Goal: Task Accomplishment & Management: Manage account settings

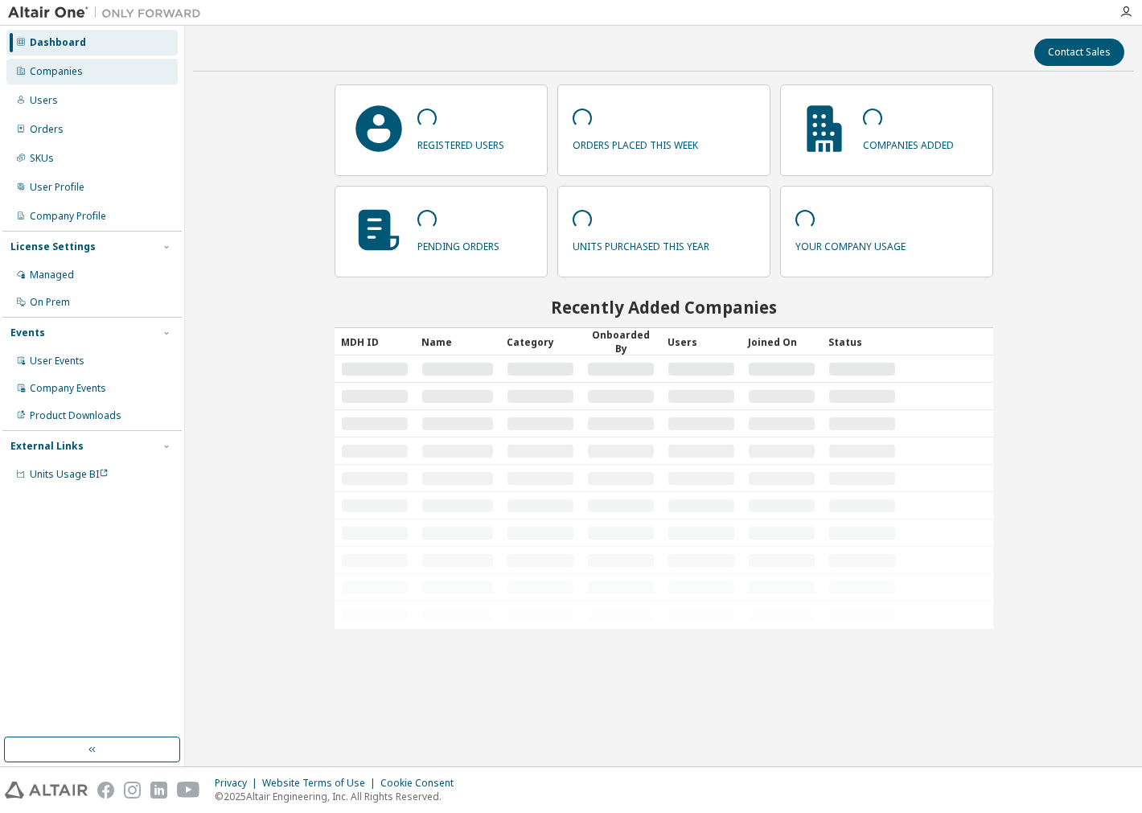
click at [106, 77] on div "Companies" at bounding box center [91, 72] width 171 height 26
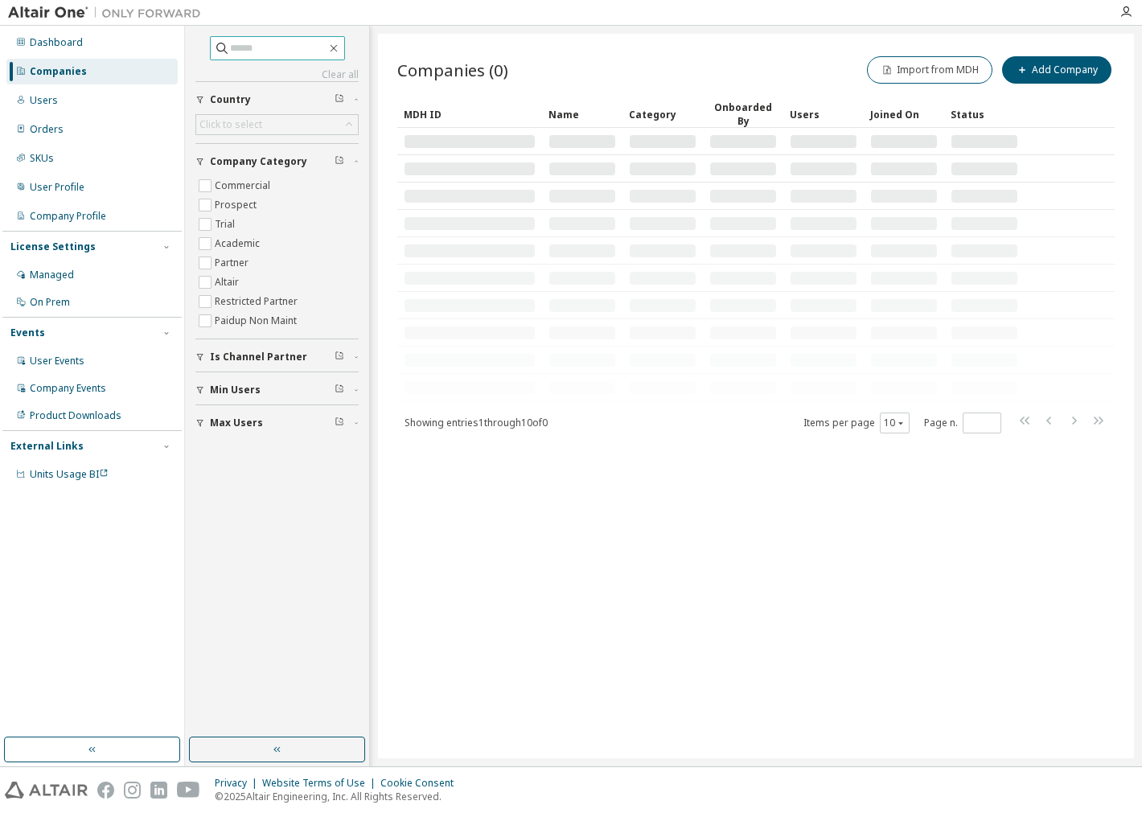
click at [270, 60] on span at bounding box center [277, 48] width 135 height 24
click at [255, 53] on input "text" at bounding box center [278, 48] width 97 height 16
type input "****"
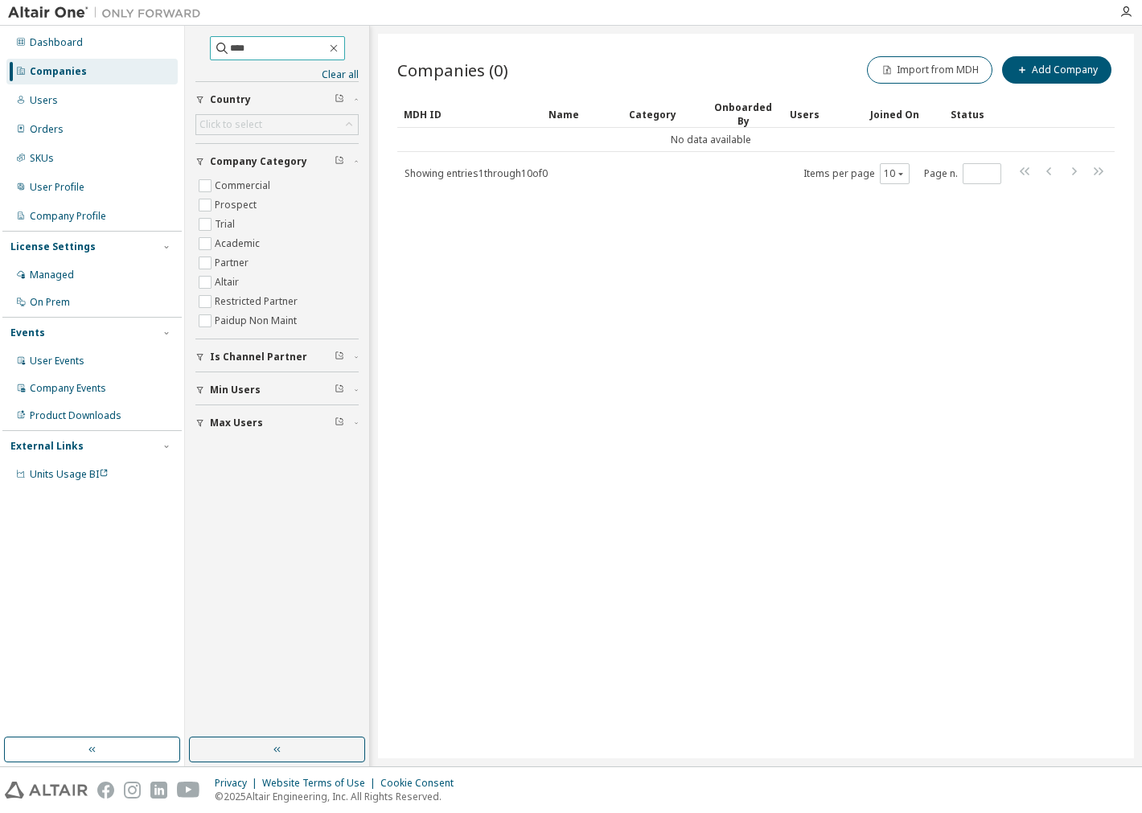
drag, startPoint x: 235, startPoint y: 58, endPoint x: 1, endPoint y: 41, distance: 234.7
click at [40, 49] on div "Dashboard Companies Users Orders SKUs User Profile Company Profile License Sett…" at bounding box center [571, 396] width 1142 height 741
click button "button" at bounding box center [334, 48] width 14 height 14
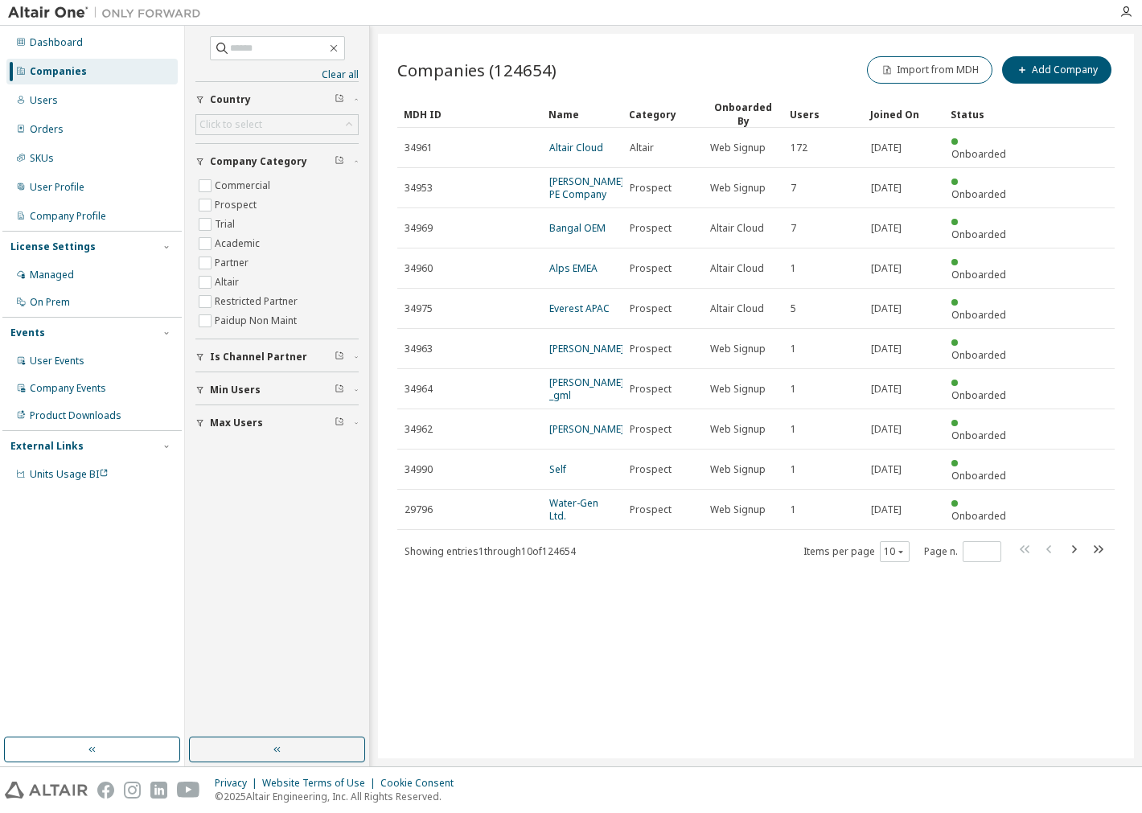
click at [102, 90] on div "Users" at bounding box center [91, 101] width 171 height 26
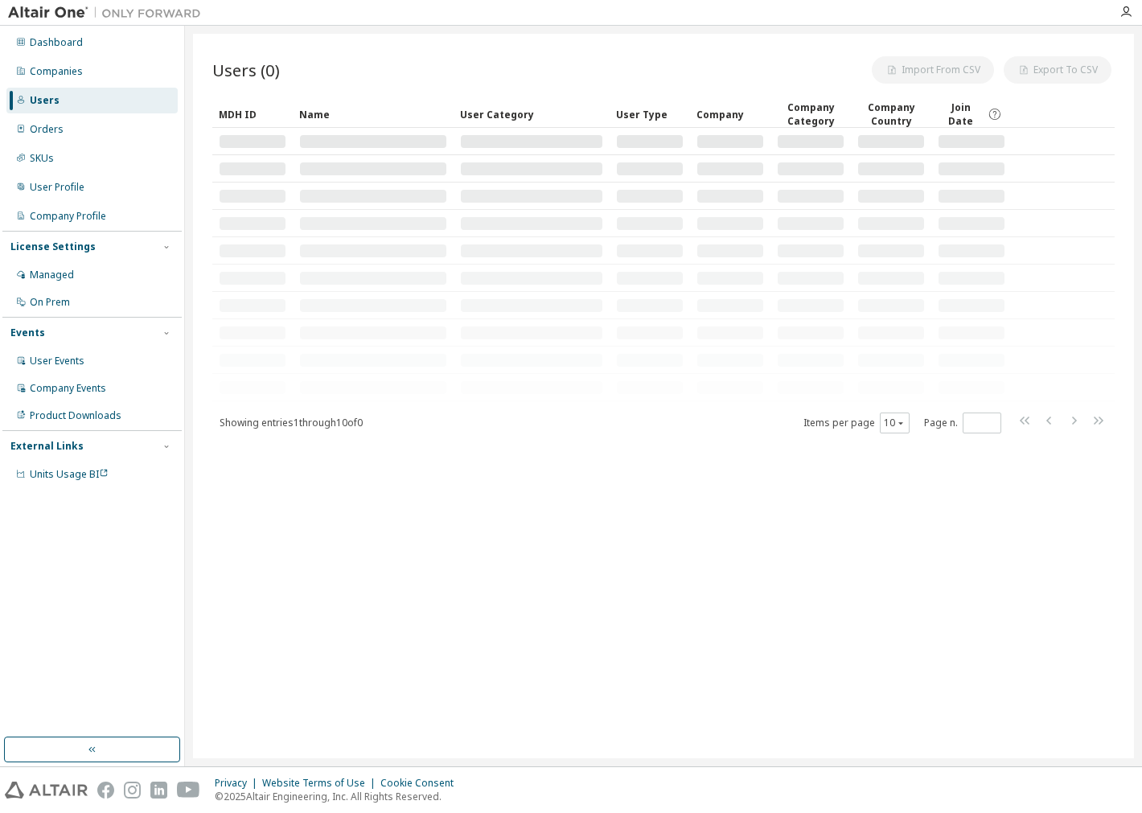
click at [253, 43] on div "Users (0) Import From CSV Export To CSV Clear Load Save Save As Field Operator …" at bounding box center [663, 396] width 941 height 725
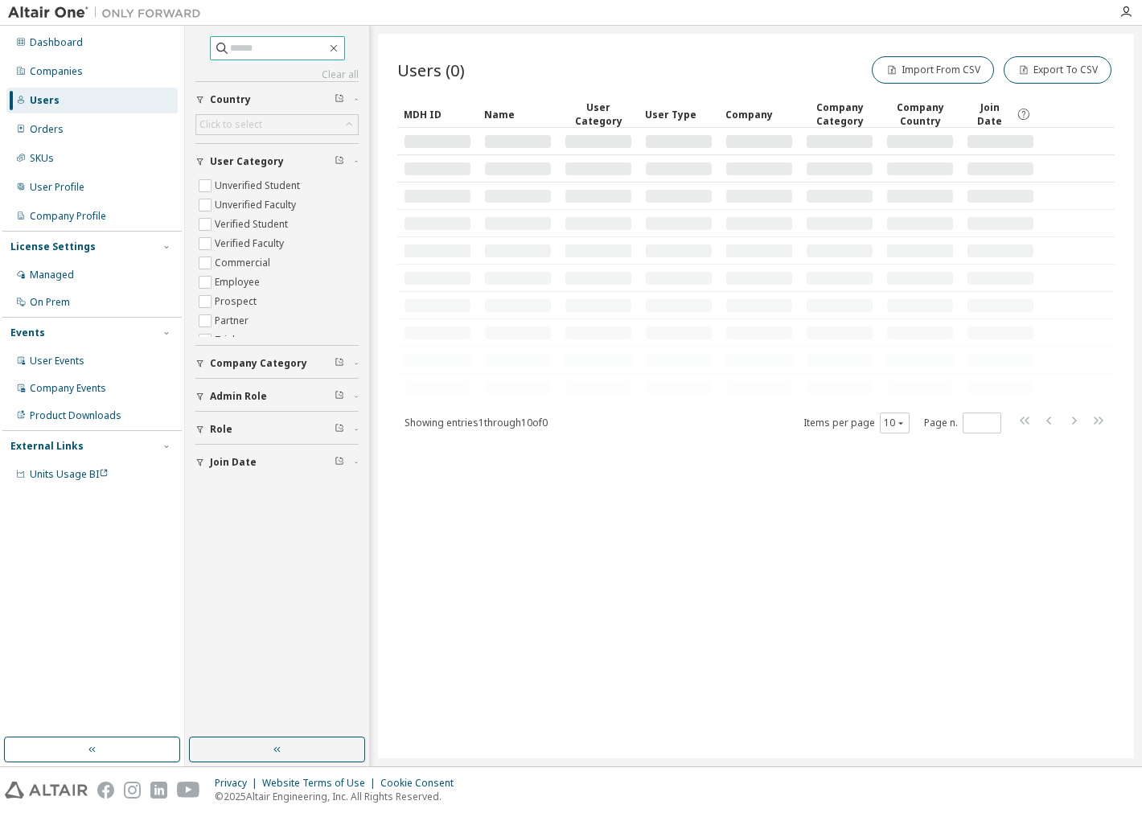
click at [257, 54] on input "text" at bounding box center [278, 48] width 97 height 16
paste input "**********"
type input "**********"
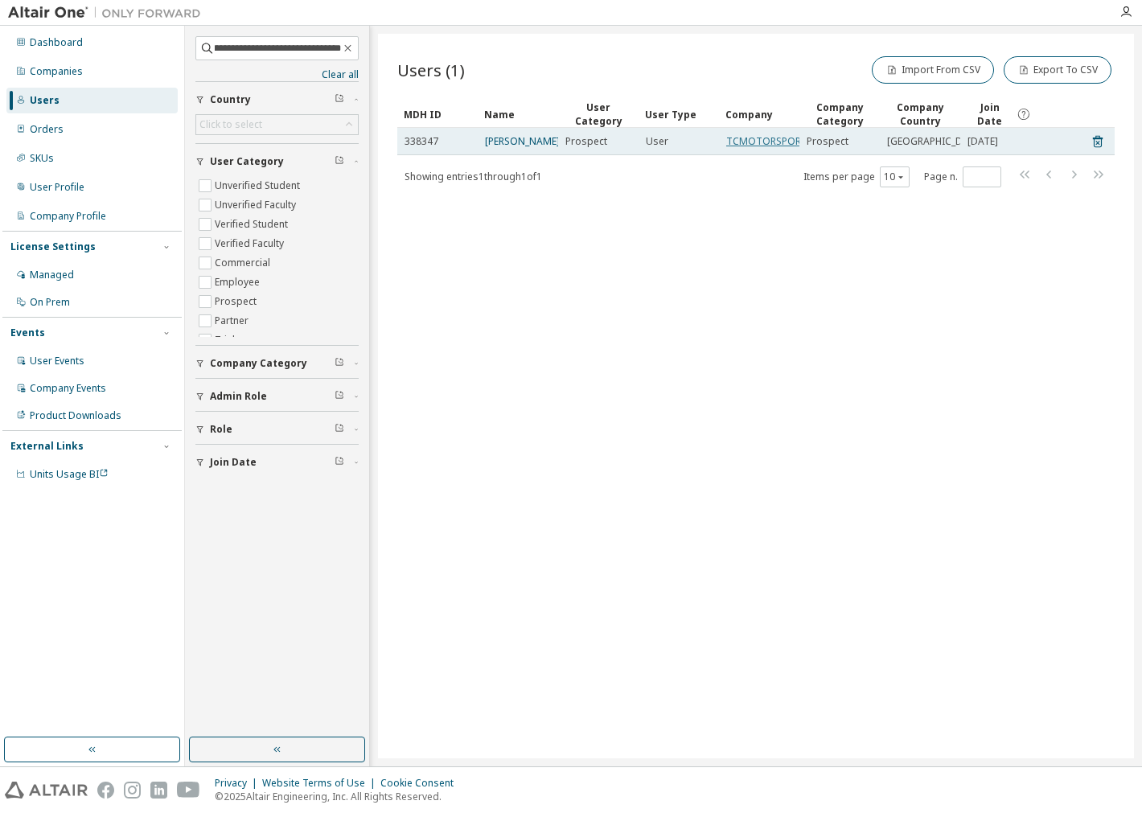
click at [753, 148] on link "TCMOTORSPORT" at bounding box center [766, 141] width 81 height 14
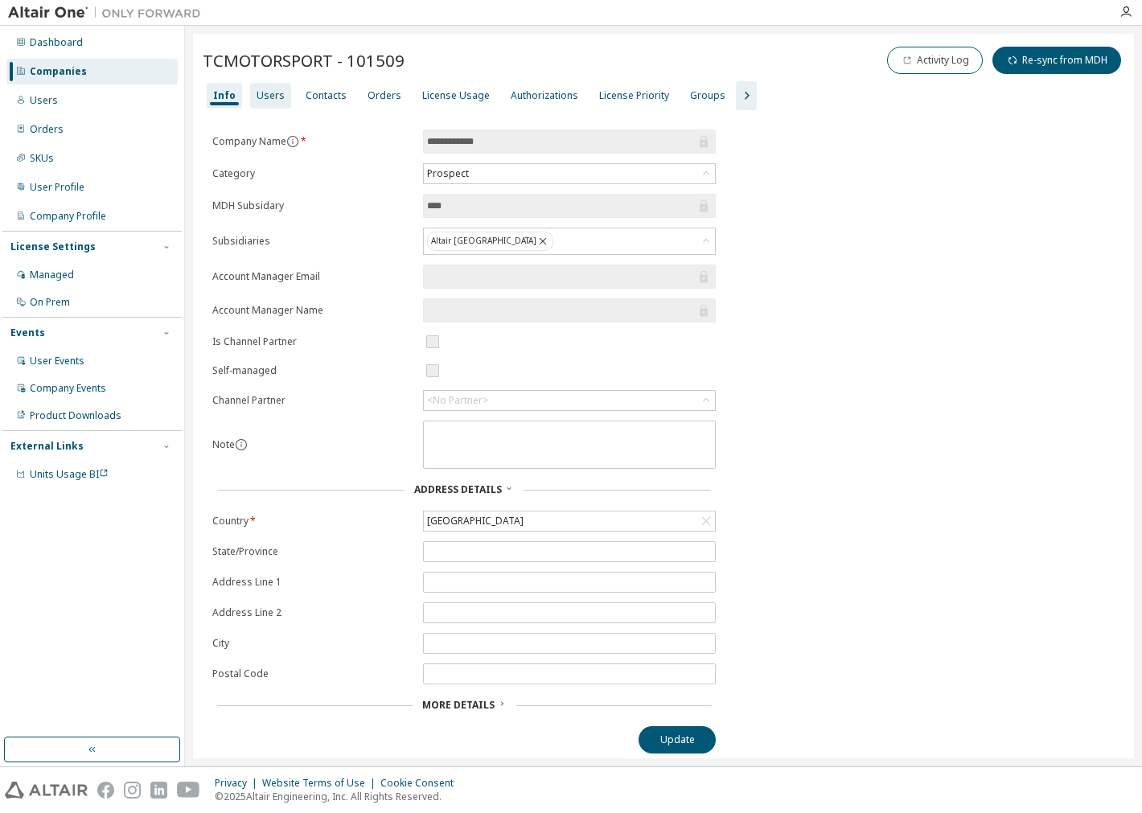
drag, startPoint x: 251, startPoint y: 93, endPoint x: 290, endPoint y: 84, distance: 40.4
click at [251, 93] on div "Users" at bounding box center [270, 96] width 41 height 26
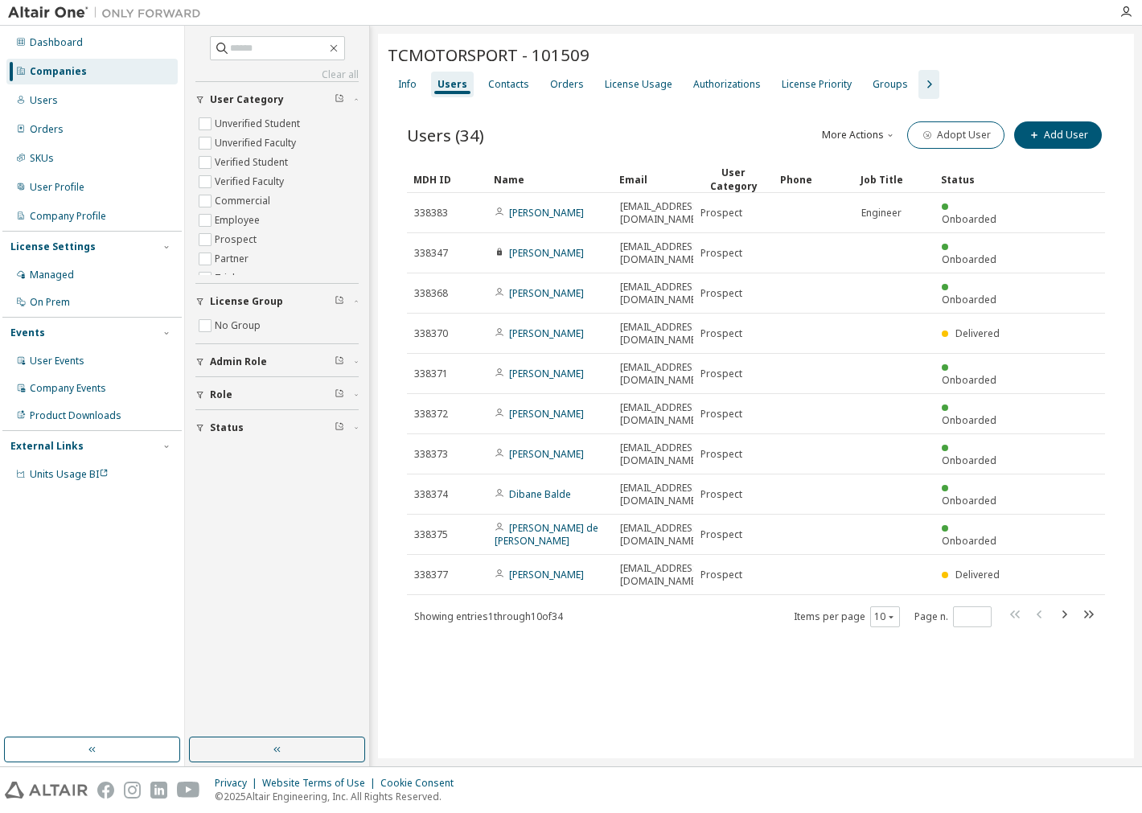
drag, startPoint x: 473, startPoint y: 139, endPoint x: 520, endPoint y: 145, distance: 47.0
click at [473, 139] on span "Users (34)" at bounding box center [445, 135] width 77 height 23
click at [882, 611] on button "10" at bounding box center [885, 617] width 22 height 13
click at [907, 574] on div "50" at bounding box center [934, 579] width 129 height 19
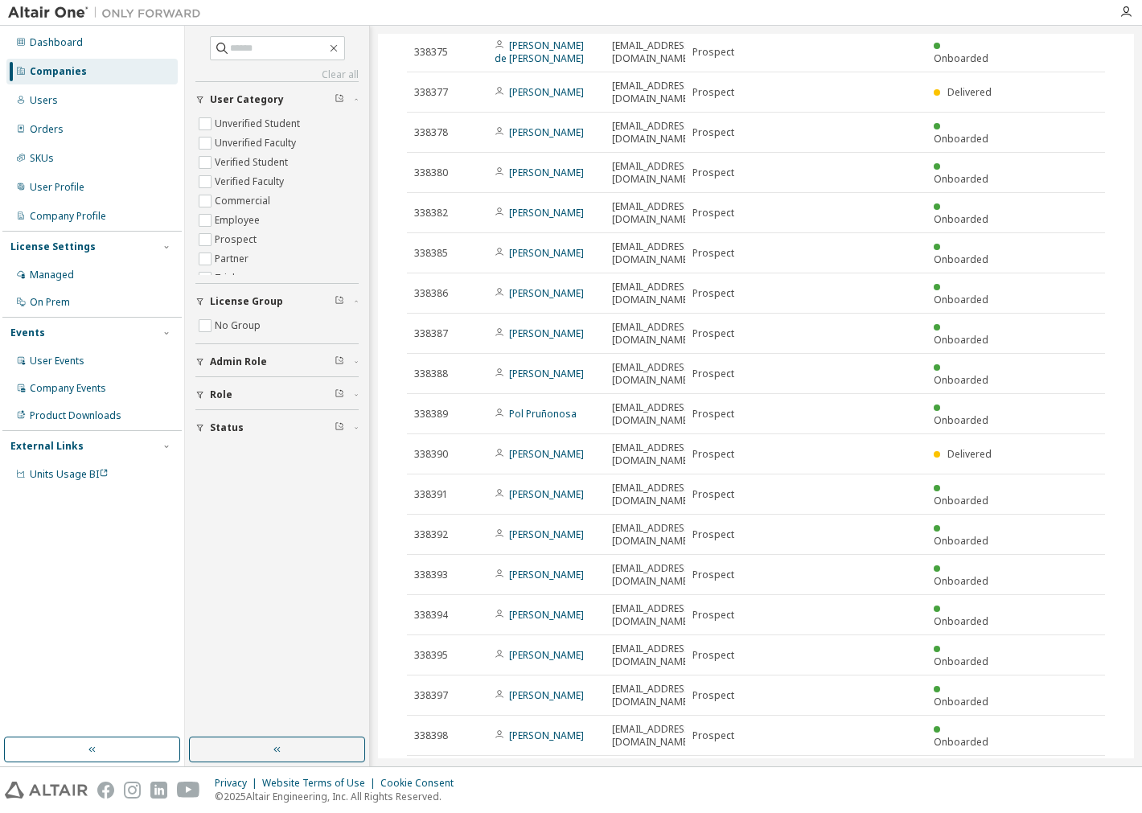
scroll to position [486, 0]
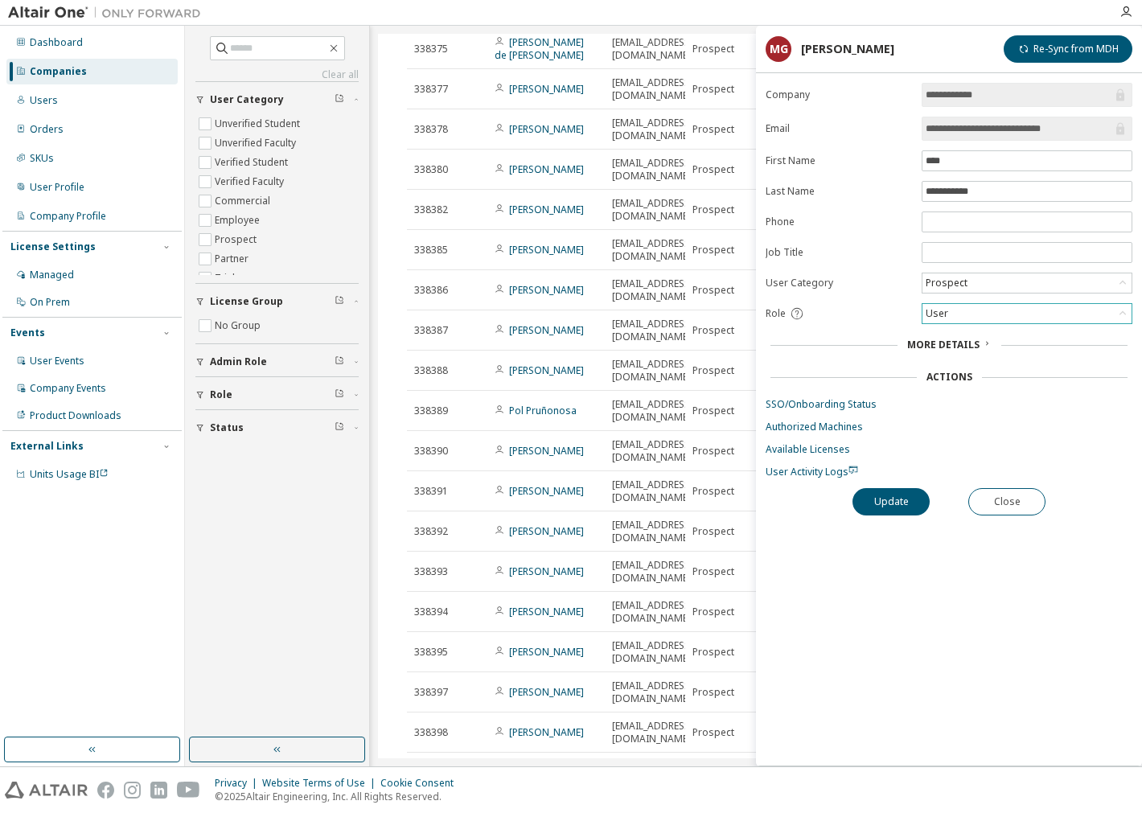
click at [991, 318] on div "User" at bounding box center [1027, 313] width 209 height 19
click at [973, 340] on li "Admin" at bounding box center [1026, 335] width 205 height 21
click at [882, 500] on button "Update" at bounding box center [891, 501] width 77 height 27
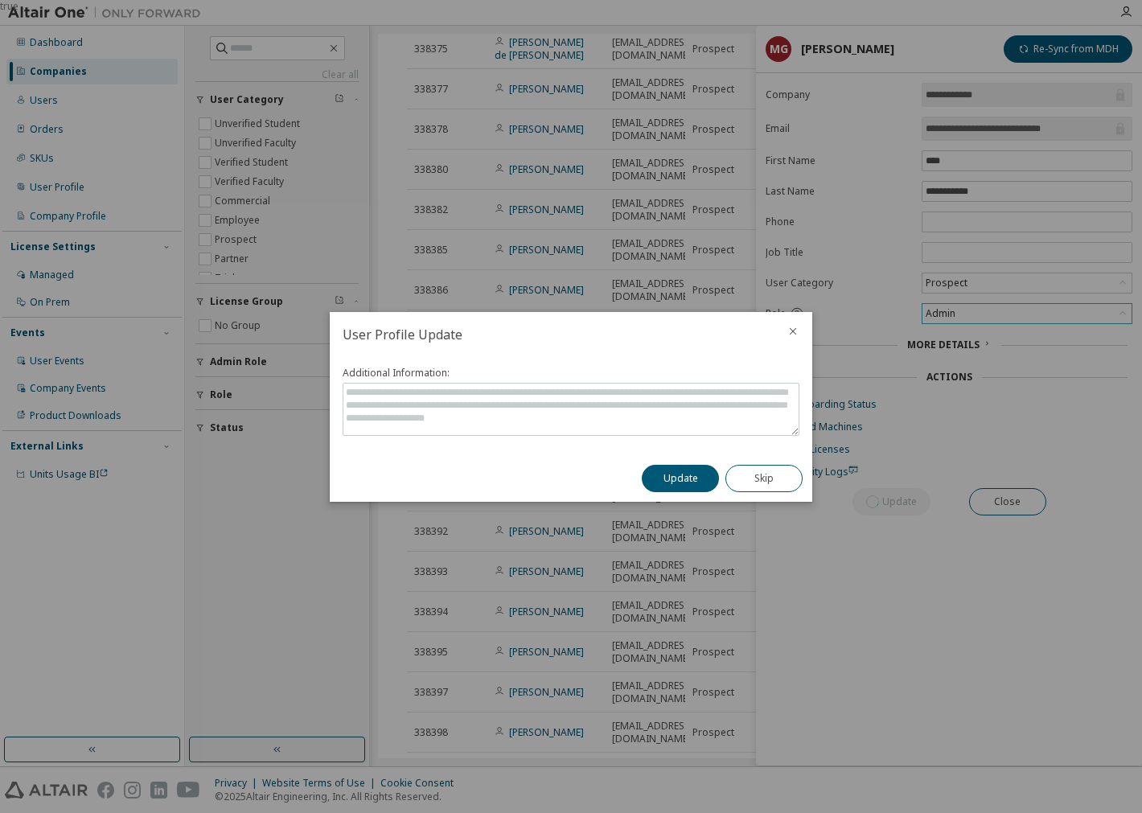
click at [686, 475] on button "Update" at bounding box center [680, 478] width 77 height 27
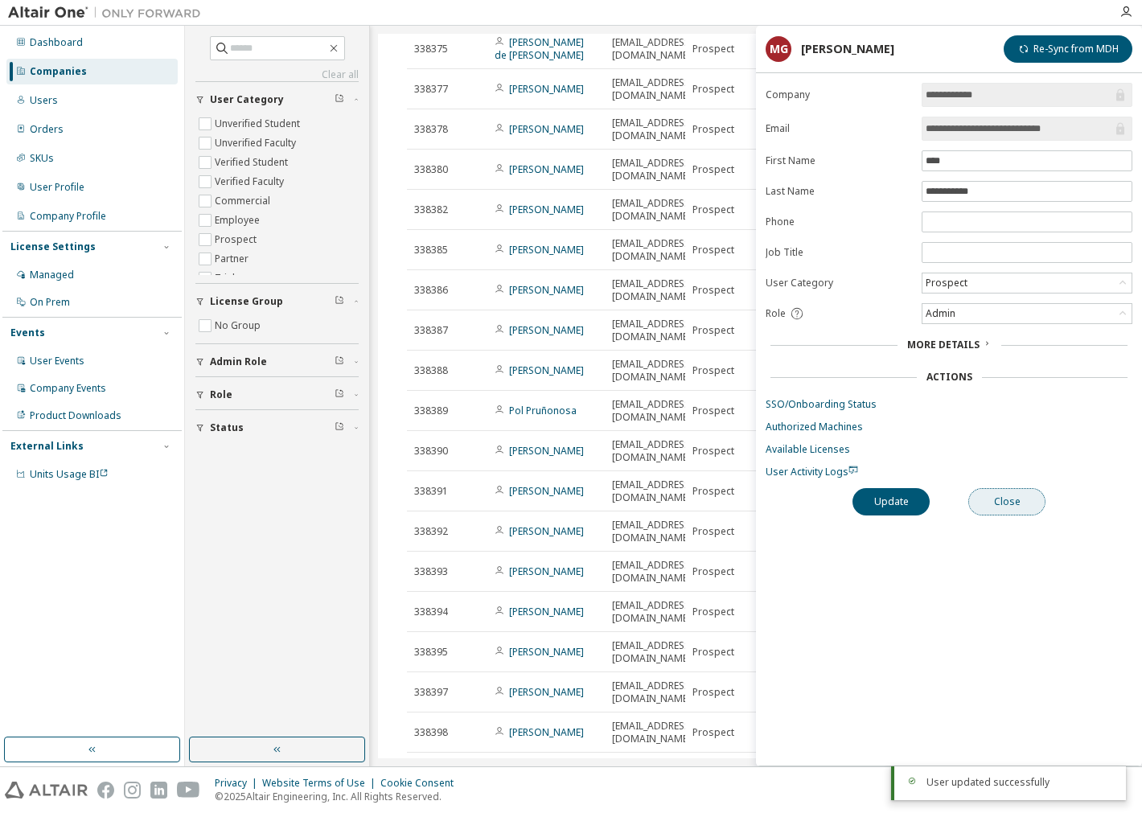
click at [1042, 500] on button "Close" at bounding box center [1007, 501] width 77 height 27
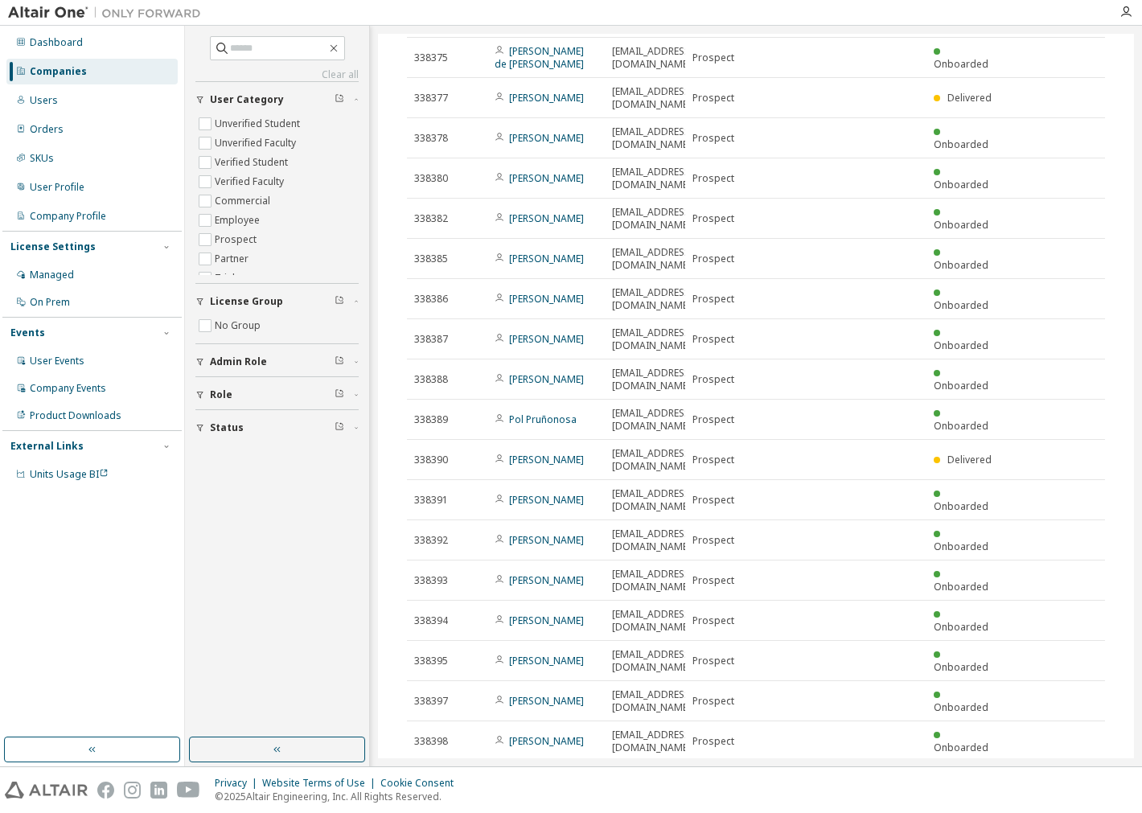
scroll to position [486, 0]
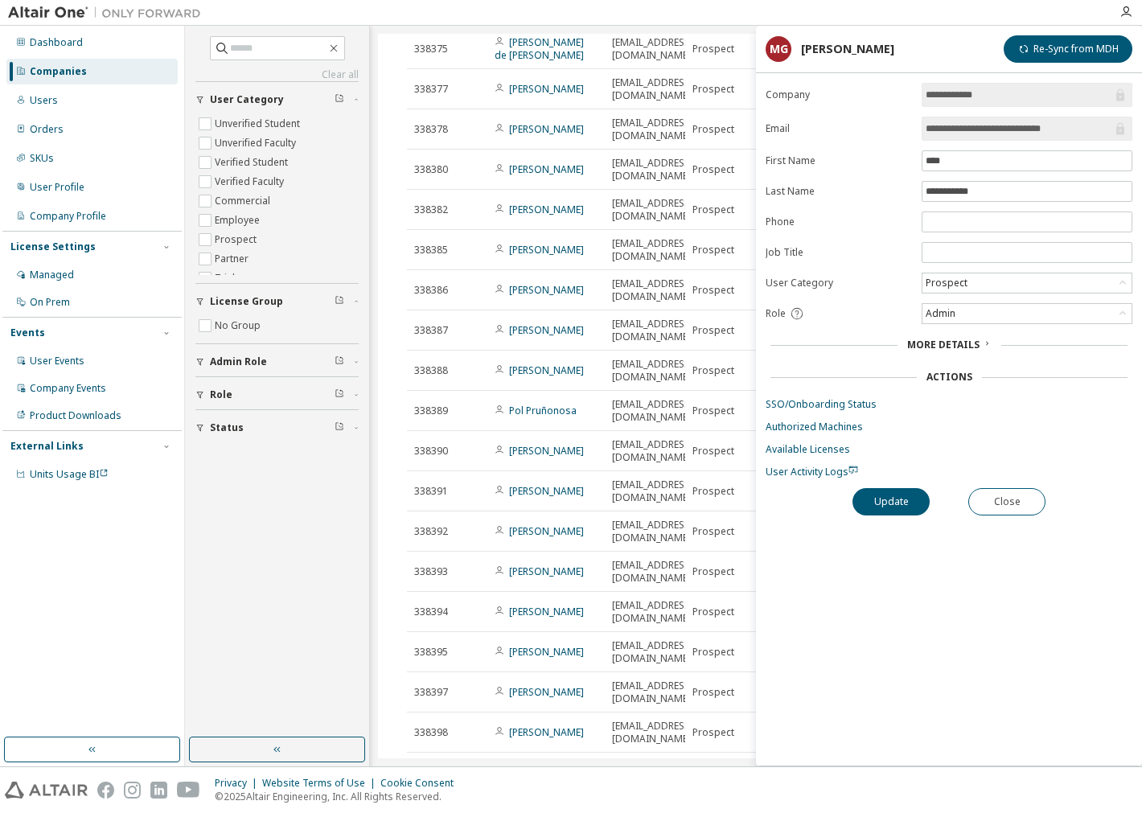
click at [973, 330] on form "**********" at bounding box center [949, 281] width 367 height 396
click at [959, 315] on div "Admin" at bounding box center [1027, 313] width 209 height 19
drag, startPoint x: 962, startPoint y: 355, endPoint x: 961, endPoint y: 470, distance: 115.0
click at [962, 356] on li "Owner" at bounding box center [1026, 356] width 205 height 21
click at [888, 496] on button "Update" at bounding box center [891, 501] width 77 height 27
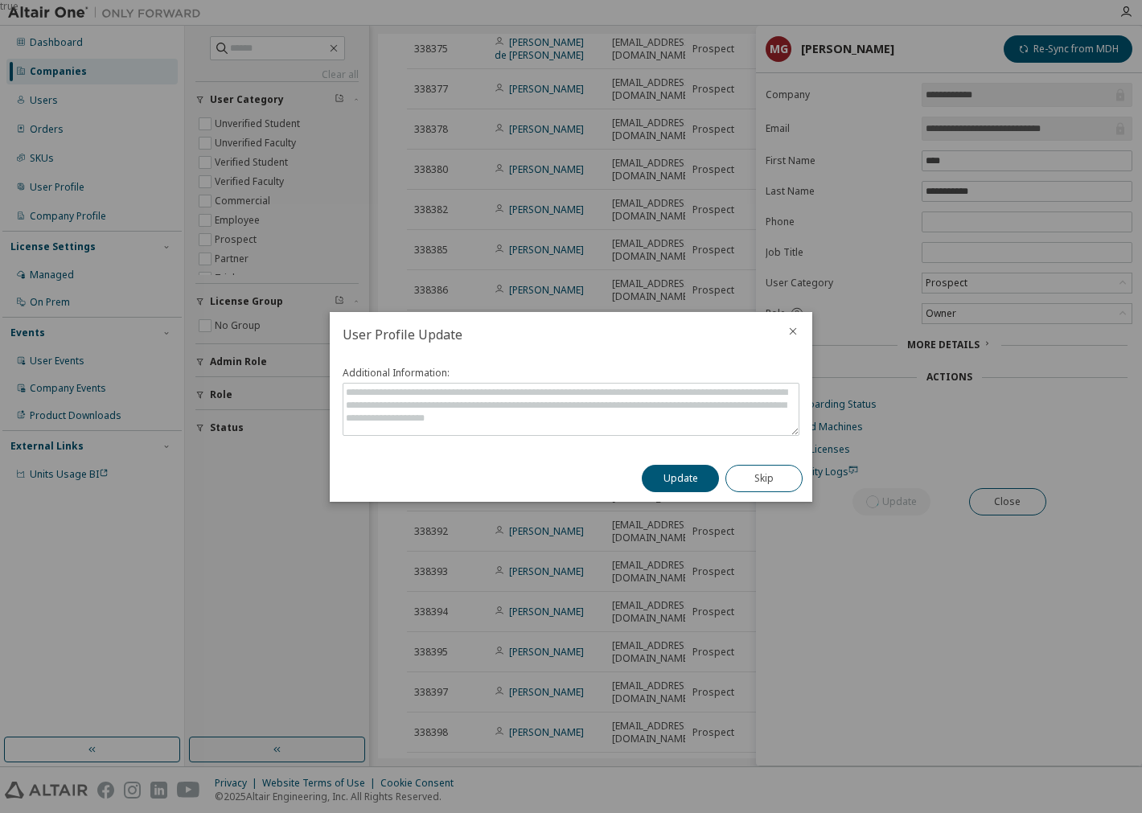
click at [686, 484] on button "Update" at bounding box center [680, 478] width 77 height 27
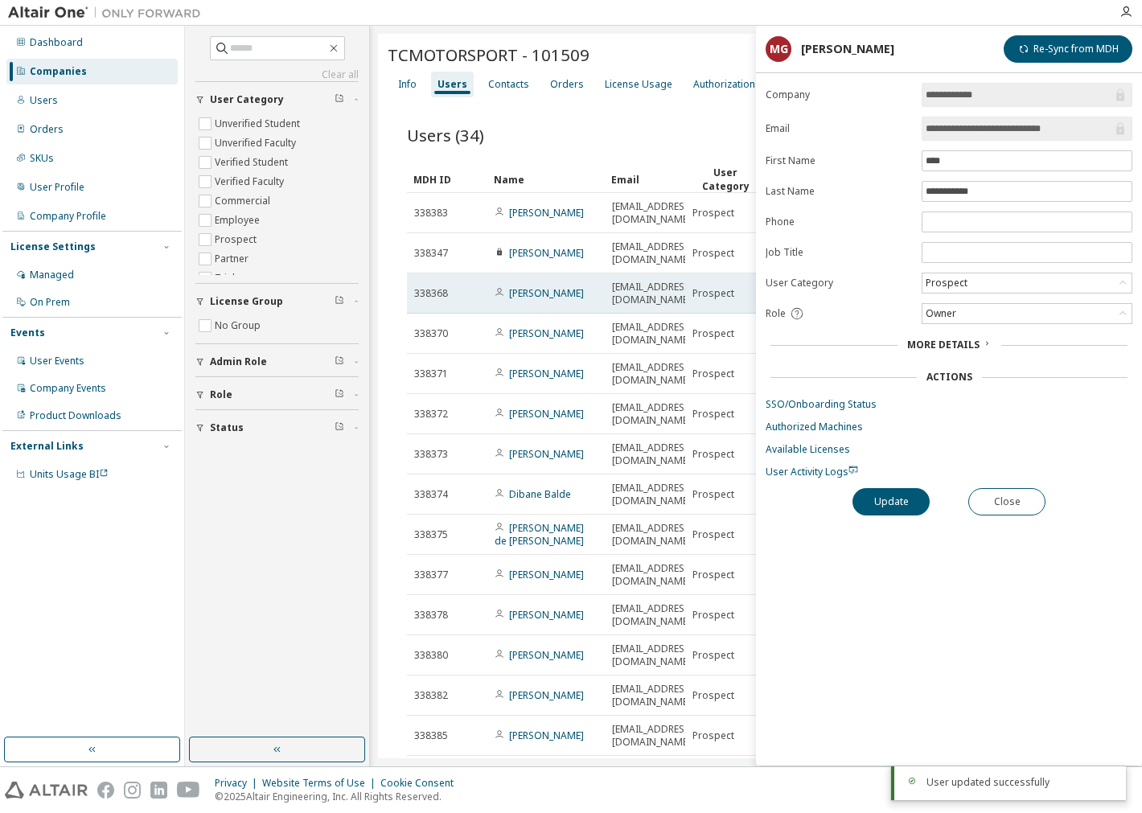
click at [582, 287] on div "[PERSON_NAME]" at bounding box center [546, 293] width 103 height 13
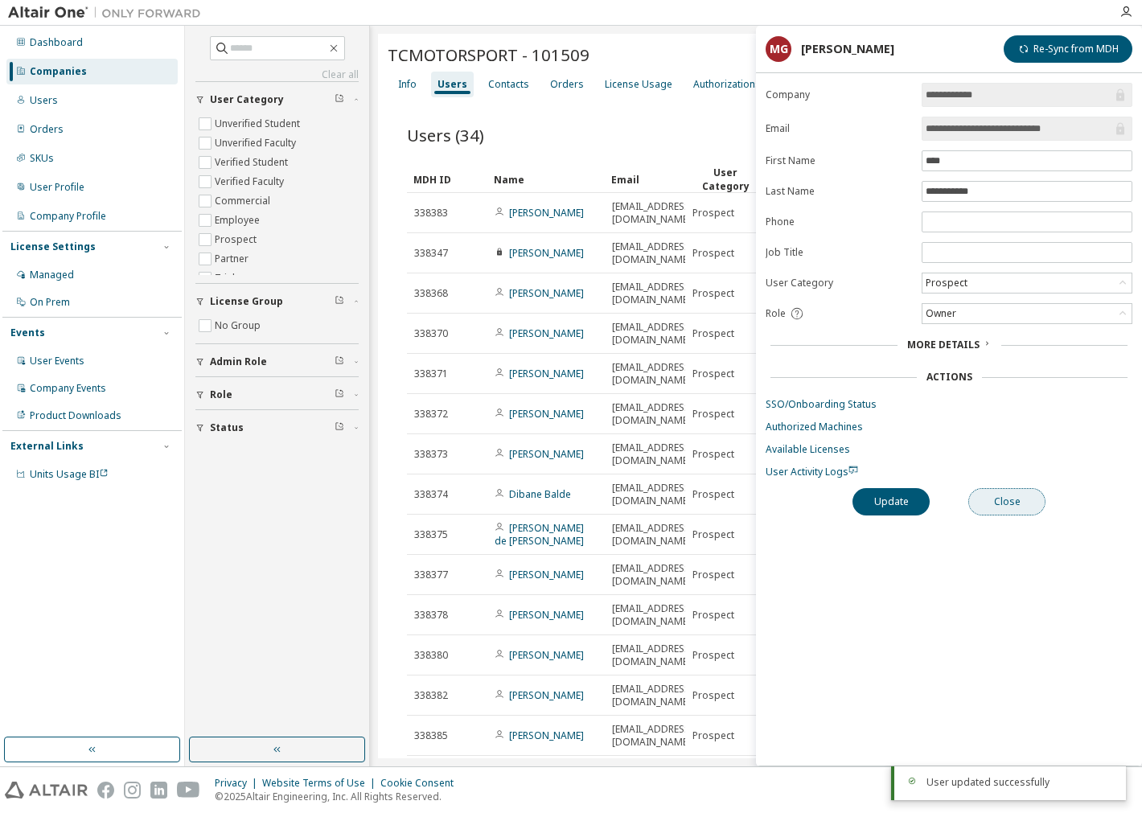
click at [1022, 497] on button "Close" at bounding box center [1007, 501] width 77 height 27
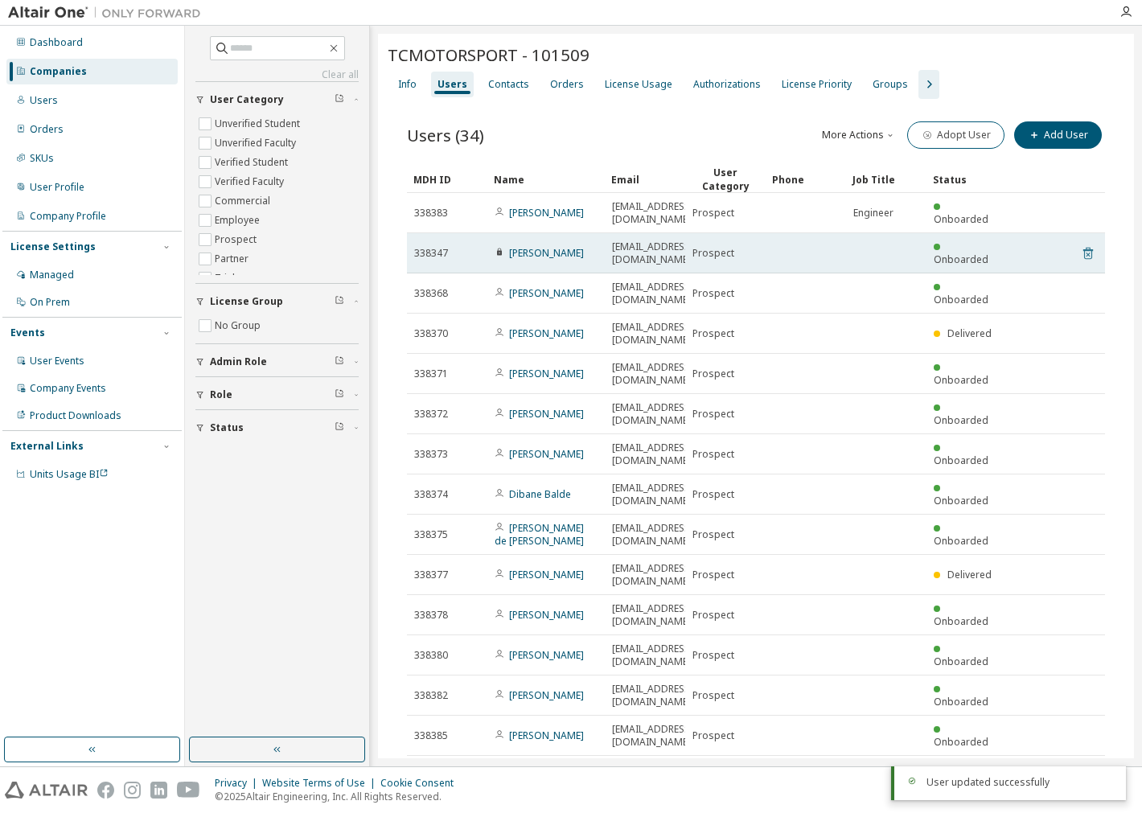
click at [1086, 253] on icon at bounding box center [1088, 255] width 4 height 4
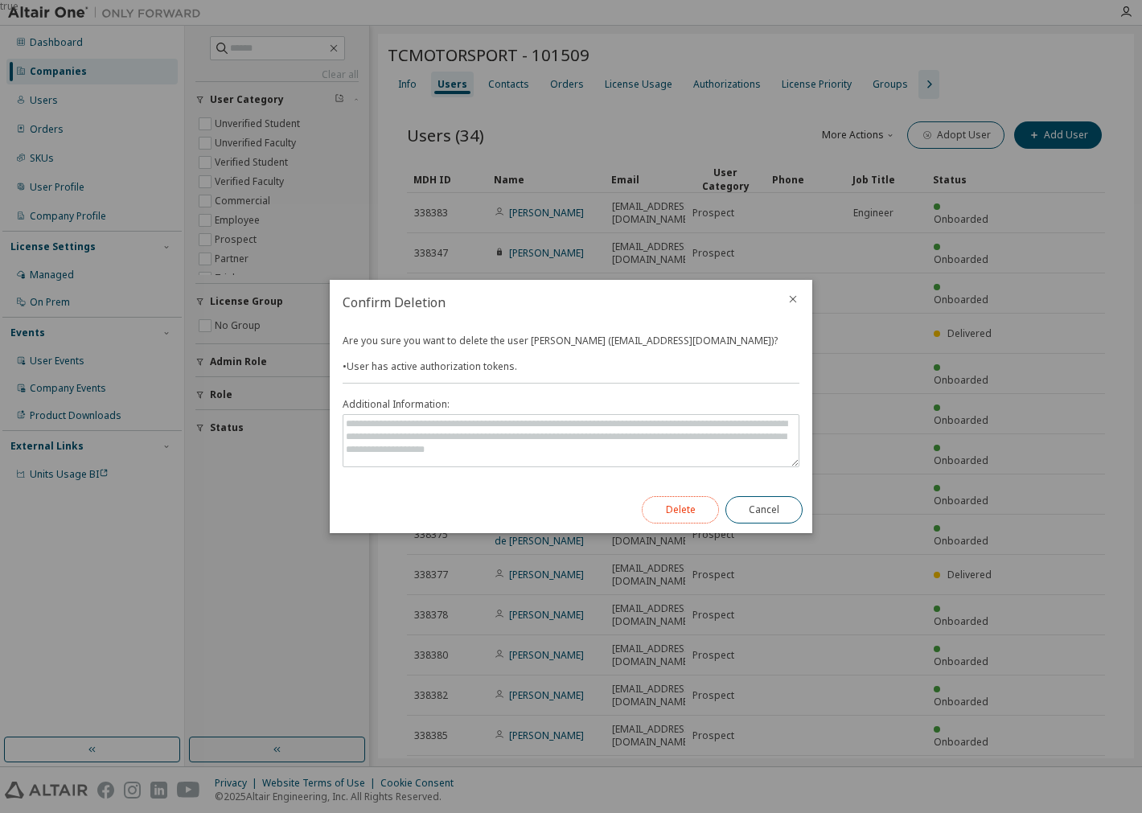
click at [692, 518] on button "Delete" at bounding box center [680, 509] width 77 height 27
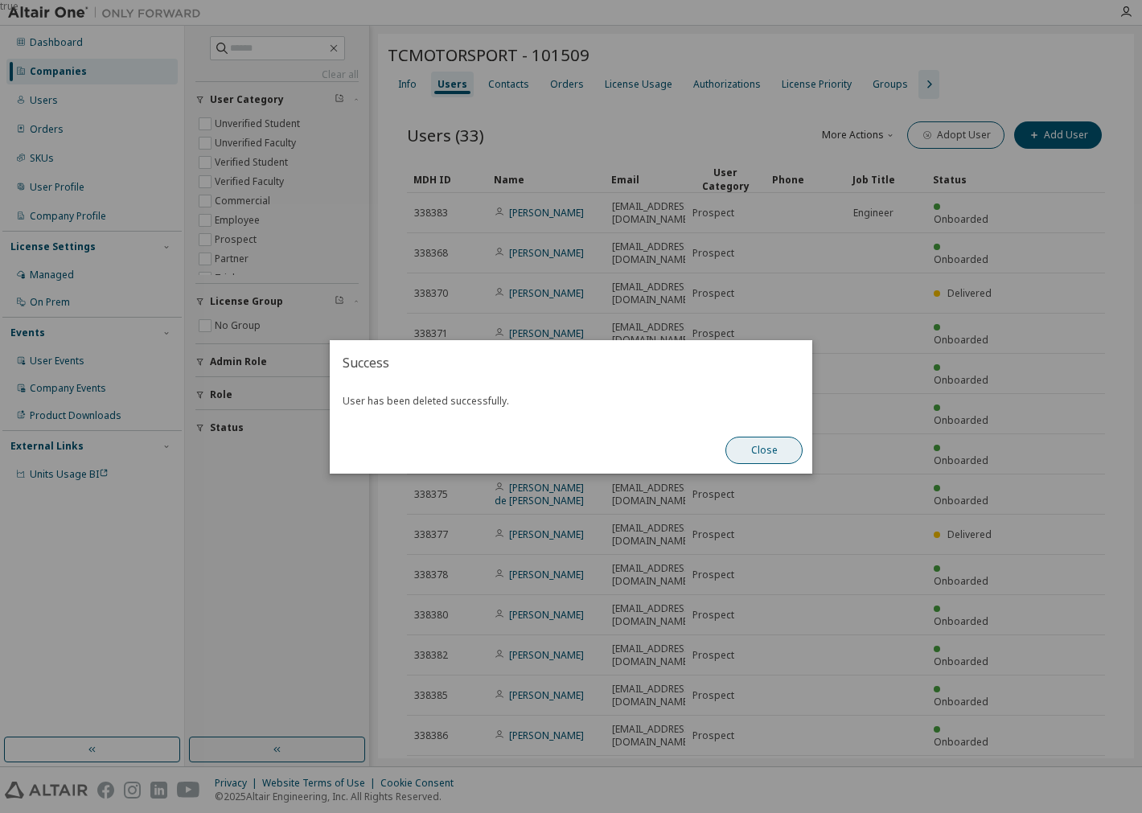
click at [783, 449] on button "Close" at bounding box center [764, 450] width 77 height 27
